Goal: Contribute content: Add original content to the website for others to see

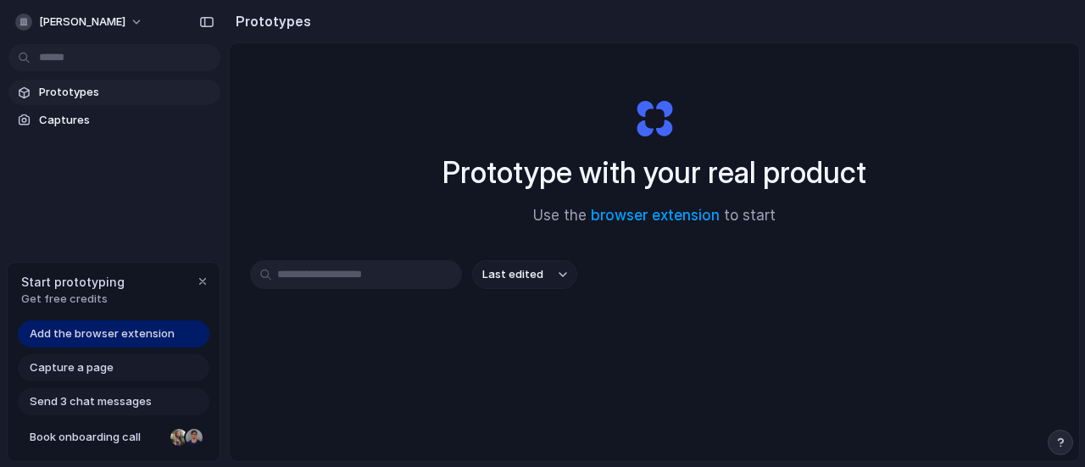
click at [137, 333] on span "Add the browser extension" at bounding box center [102, 333] width 145 height 17
click at [103, 335] on span "Add the browser extension" at bounding box center [102, 333] width 145 height 17
click at [200, 280] on div "button" at bounding box center [203, 282] width 14 height 14
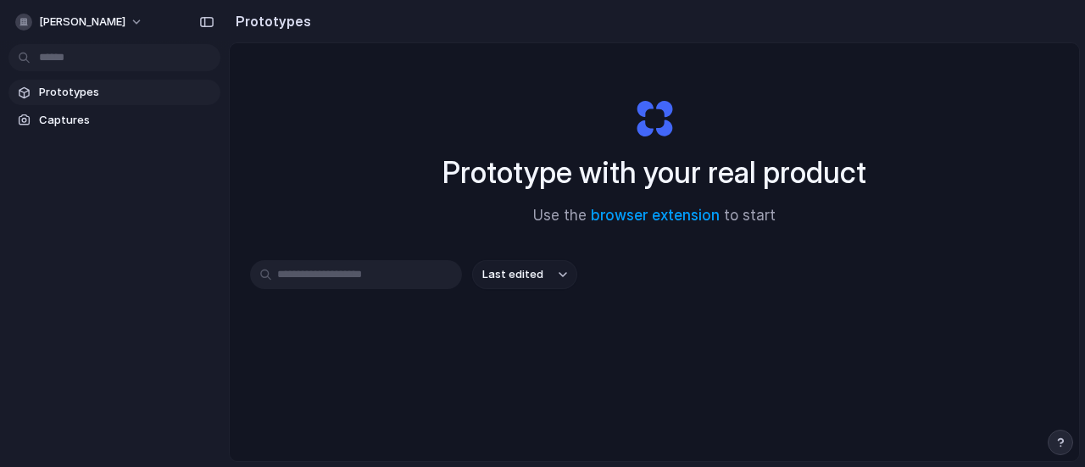
click at [331, 284] on input "text" at bounding box center [356, 274] width 212 height 29
click at [519, 277] on span "Last edited" at bounding box center [512, 274] width 61 height 17
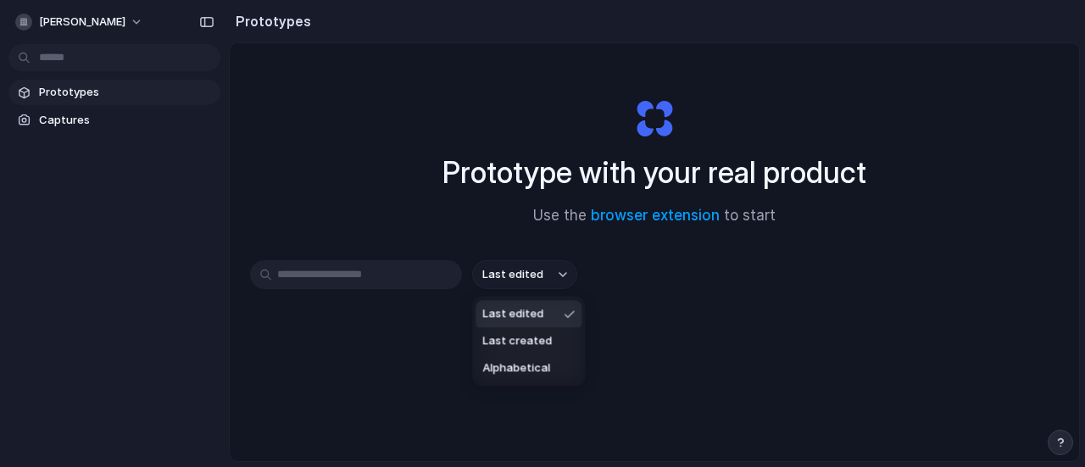
click at [519, 277] on div "Last edited Last created Alphabetical" at bounding box center [542, 233] width 1085 height 467
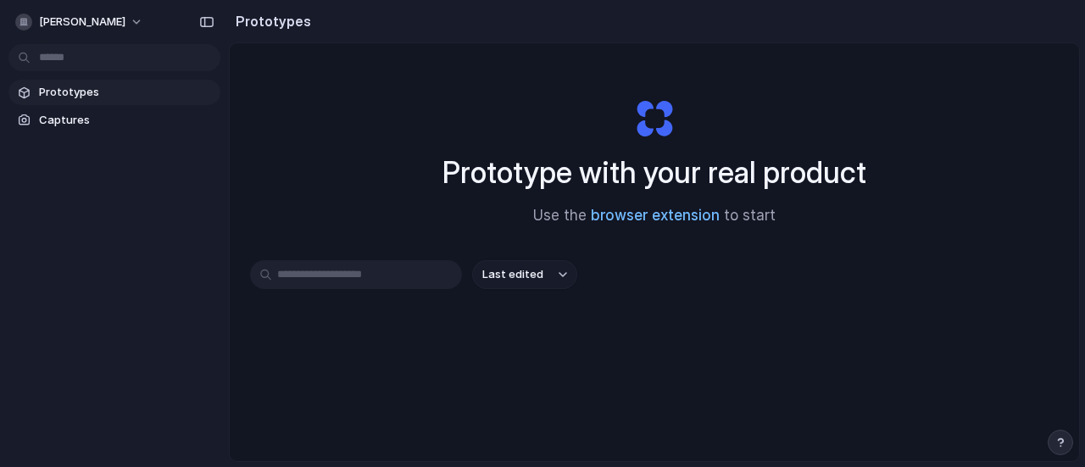
click at [639, 217] on link "browser extension" at bounding box center [655, 215] width 129 height 17
click at [114, 19] on button "aniket-ayare" at bounding box center [79, 21] width 143 height 27
click at [114, 19] on div "Settings Invite members Change theme Sign out" at bounding box center [542, 233] width 1085 height 467
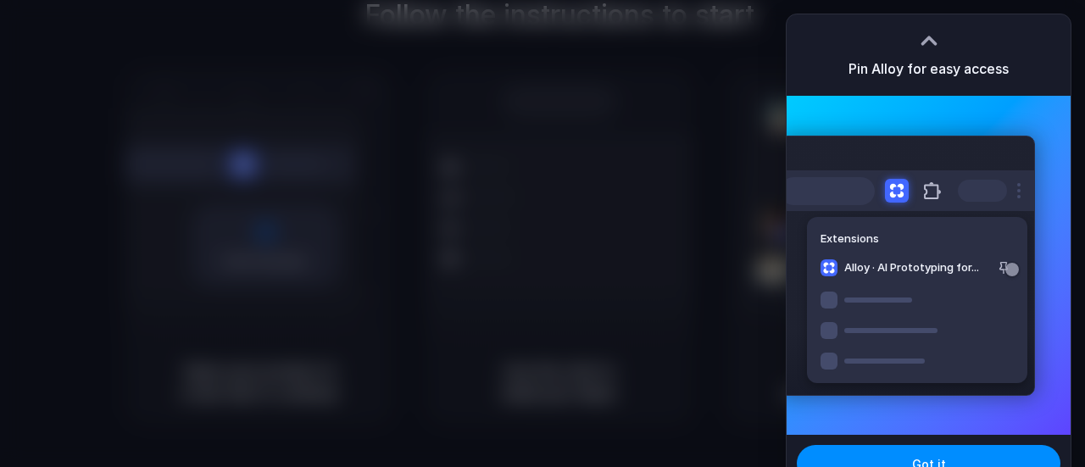
click at [920, 36] on div at bounding box center [928, 40] width 25 height 25
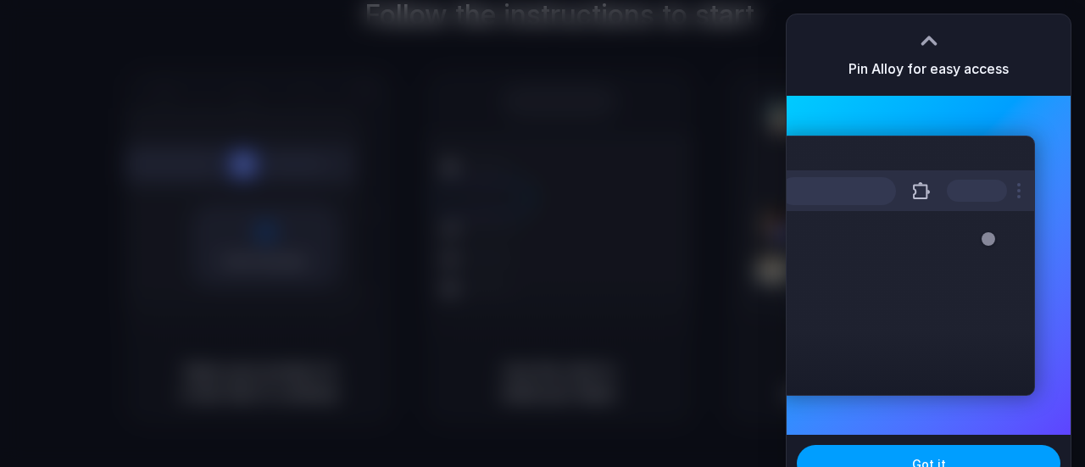
click at [917, 450] on button "Got it" at bounding box center [928, 463] width 264 height 37
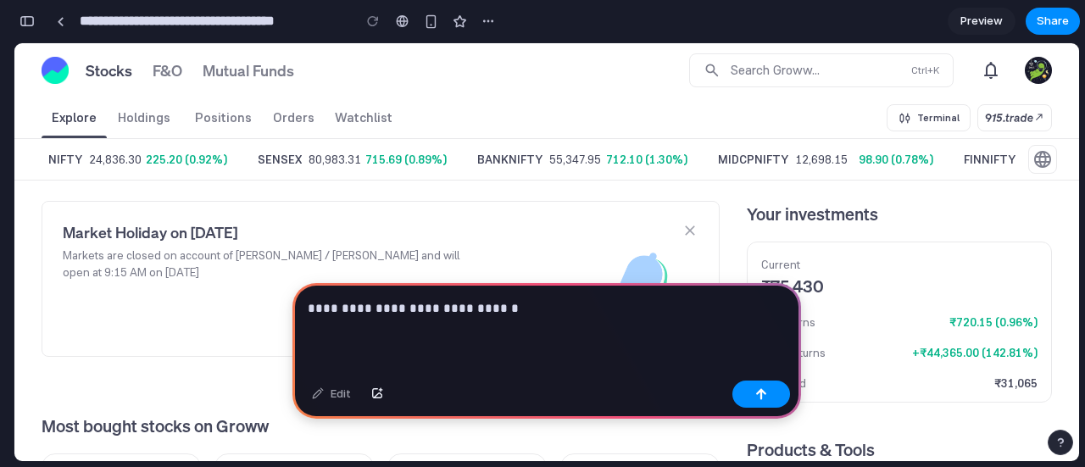
click at [401, 305] on p "**********" at bounding box center [543, 308] width 471 height 20
click at [742, 396] on button "button" at bounding box center [761, 393] width 58 height 27
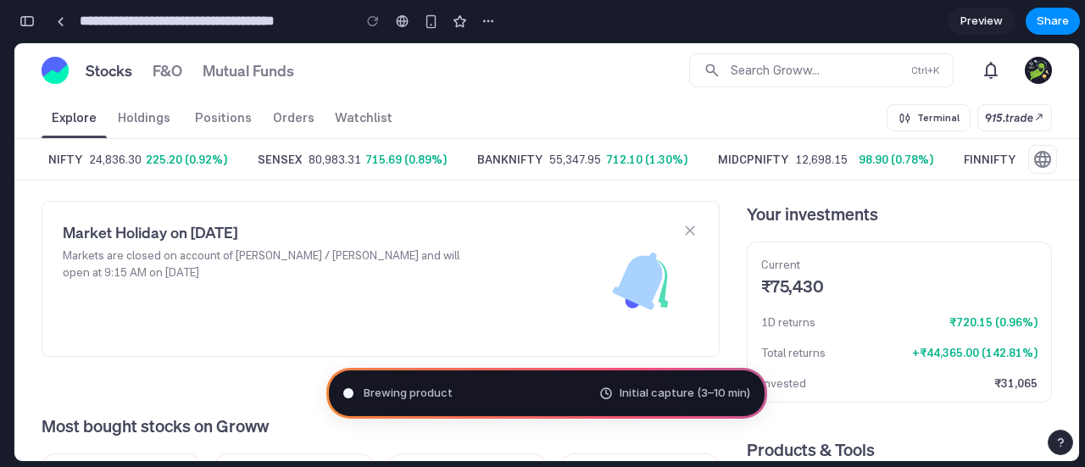
type input "**********"
